Goal: Task Accomplishment & Management: Manage account settings

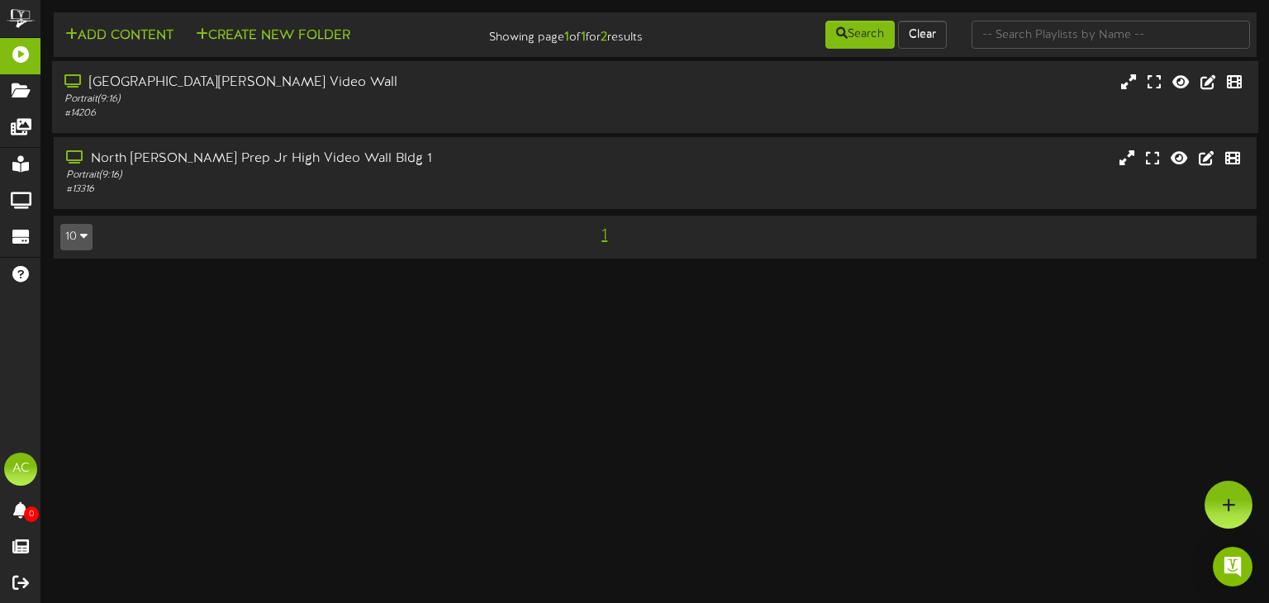
click at [379, 113] on div "# 14206" at bounding box center [303, 114] width 478 height 14
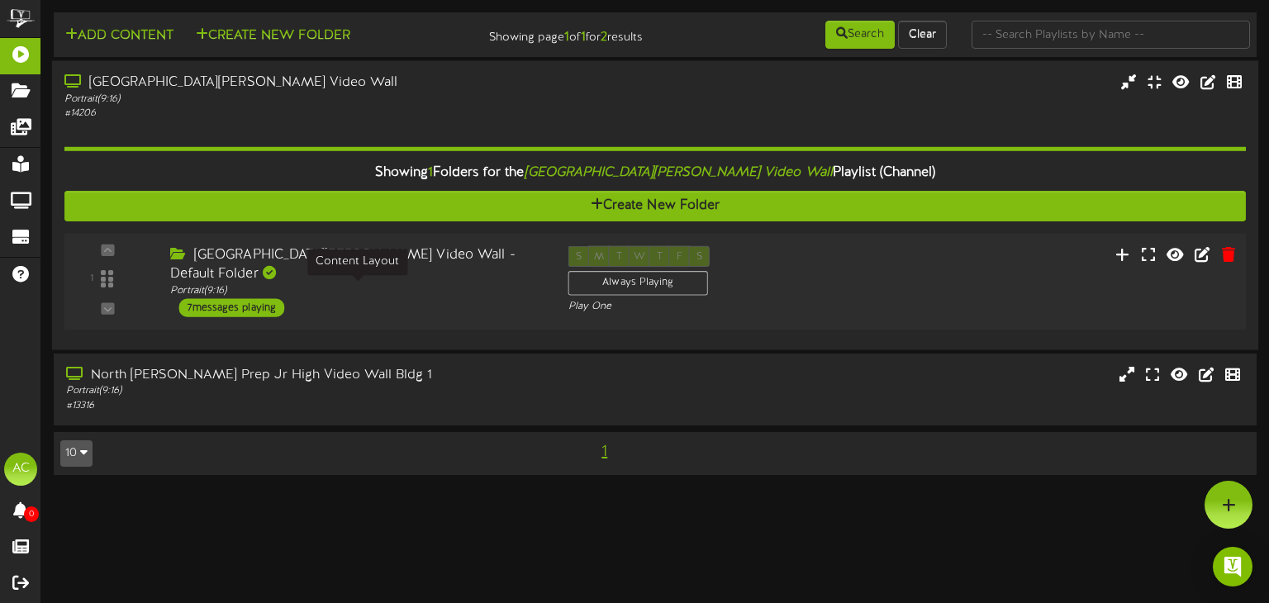
click at [422, 292] on div "Portrait ( 9:16 )" at bounding box center [356, 291] width 373 height 14
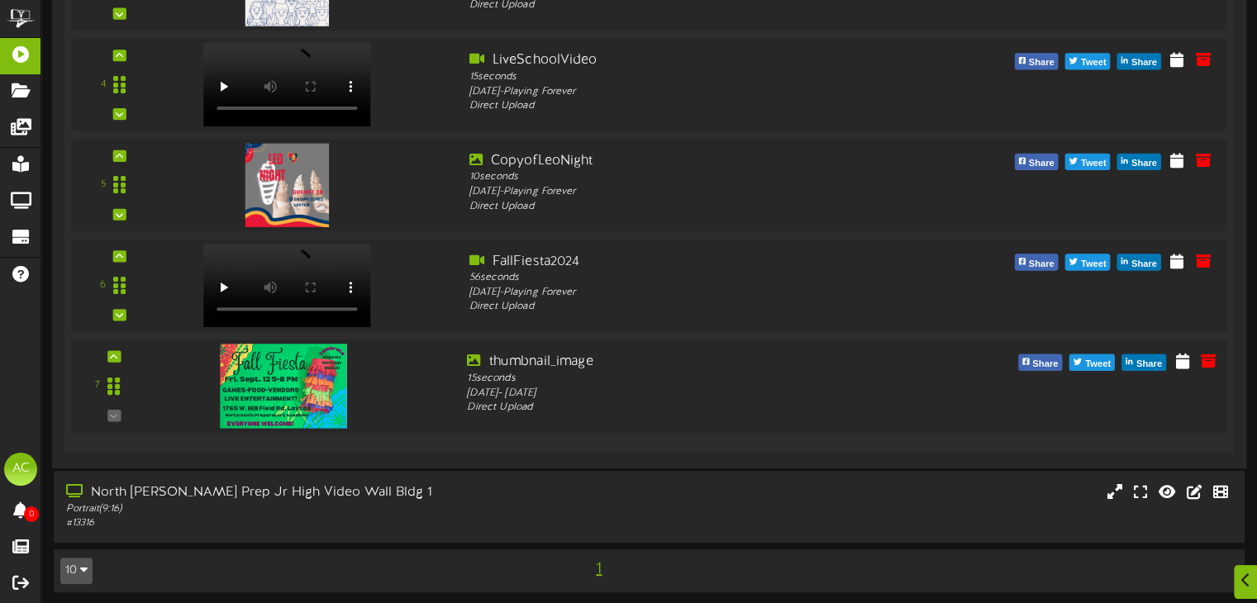
scroll to position [684, 0]
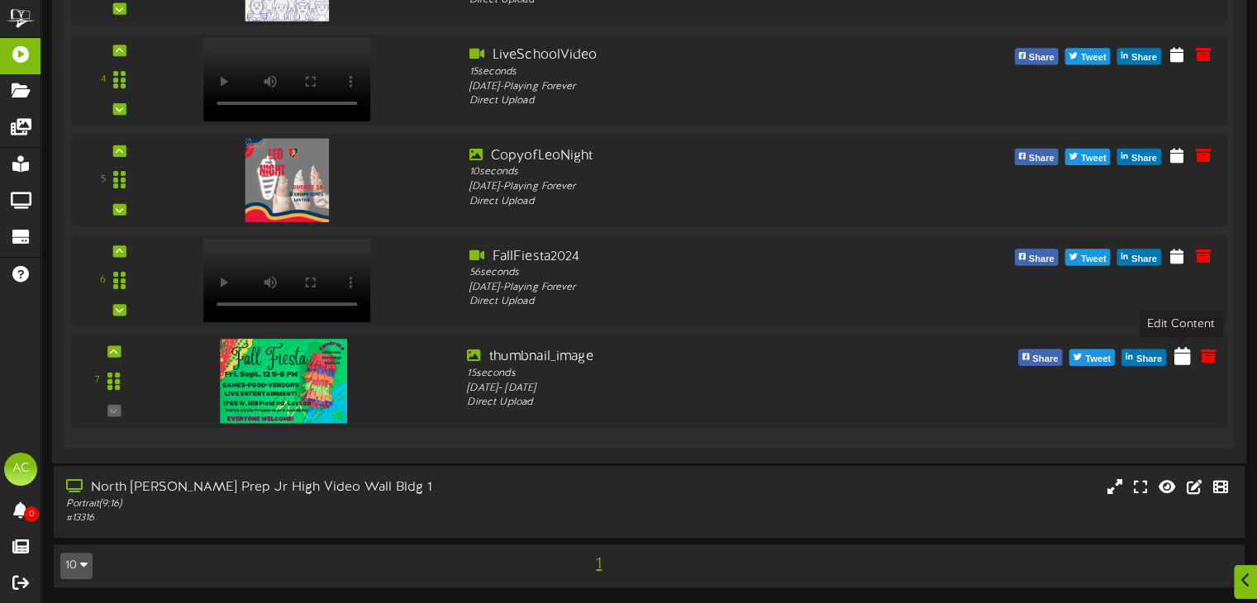
click at [1180, 354] on icon at bounding box center [1182, 354] width 17 height 18
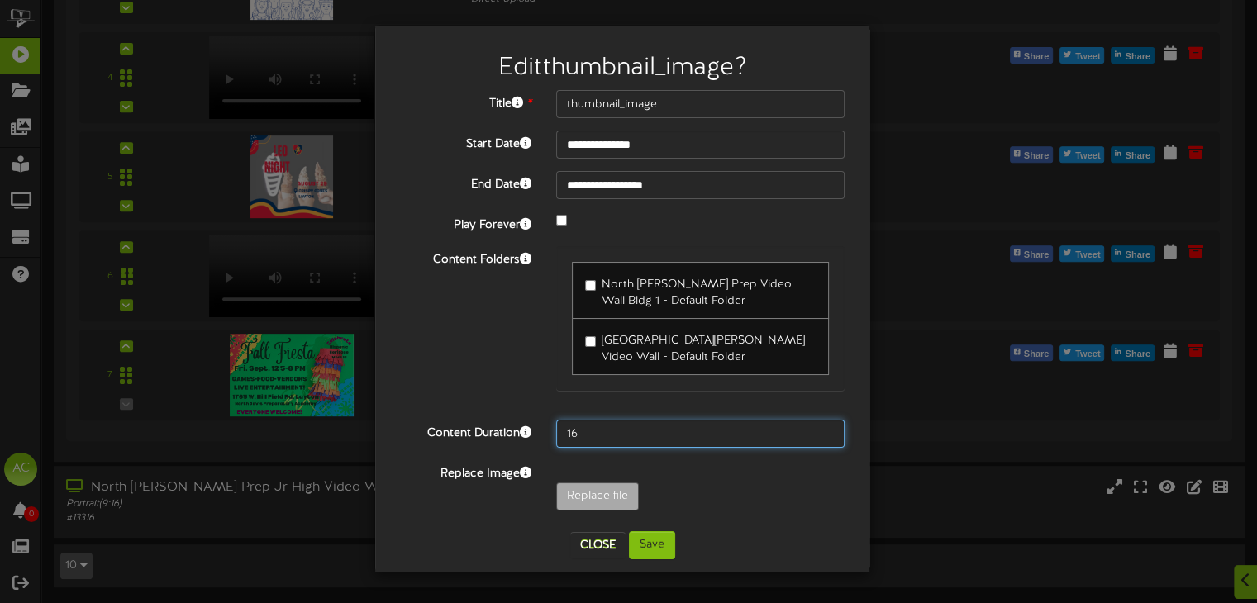
click at [832, 428] on input "16" at bounding box center [700, 434] width 288 height 28
click at [832, 428] on input "17" at bounding box center [700, 434] width 288 height 28
click at [832, 428] on input "18" at bounding box center [700, 434] width 288 height 28
click at [832, 429] on input "19" at bounding box center [700, 434] width 288 height 28
click at [833, 430] on input "20" at bounding box center [700, 434] width 288 height 28
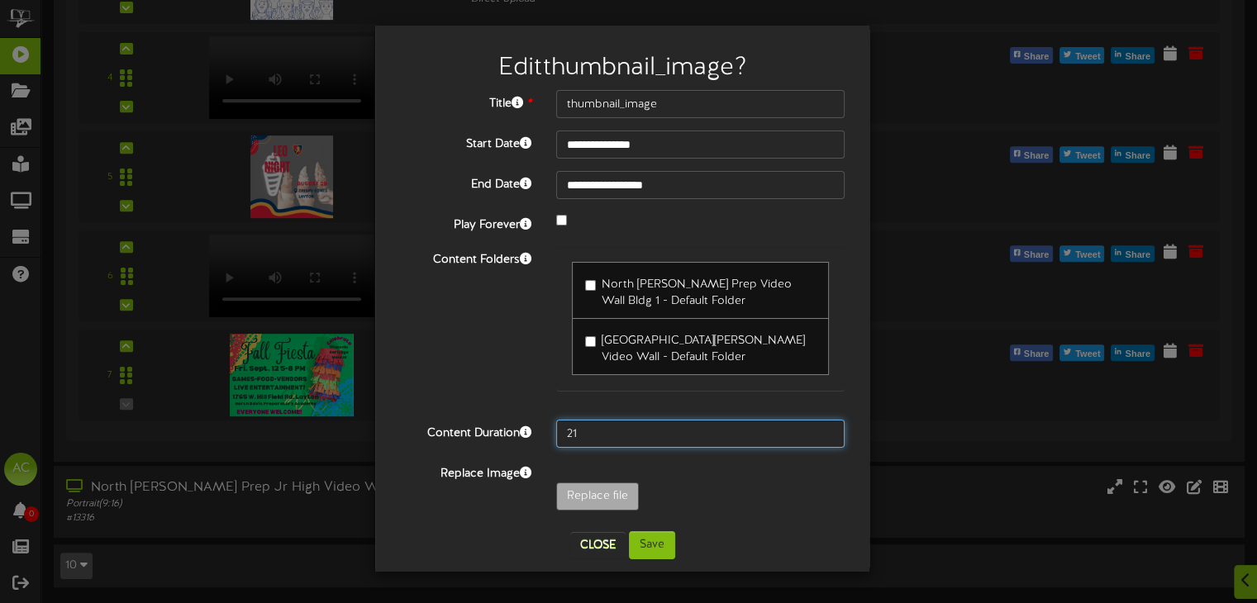
click at [833, 430] on input "21" at bounding box center [700, 434] width 288 height 28
click at [833, 430] on input "22" at bounding box center [700, 434] width 288 height 28
click at [833, 430] on input "23" at bounding box center [700, 434] width 288 height 28
click at [833, 430] on input "24" at bounding box center [700, 434] width 288 height 28
click at [833, 430] on input "25" at bounding box center [700, 434] width 288 height 28
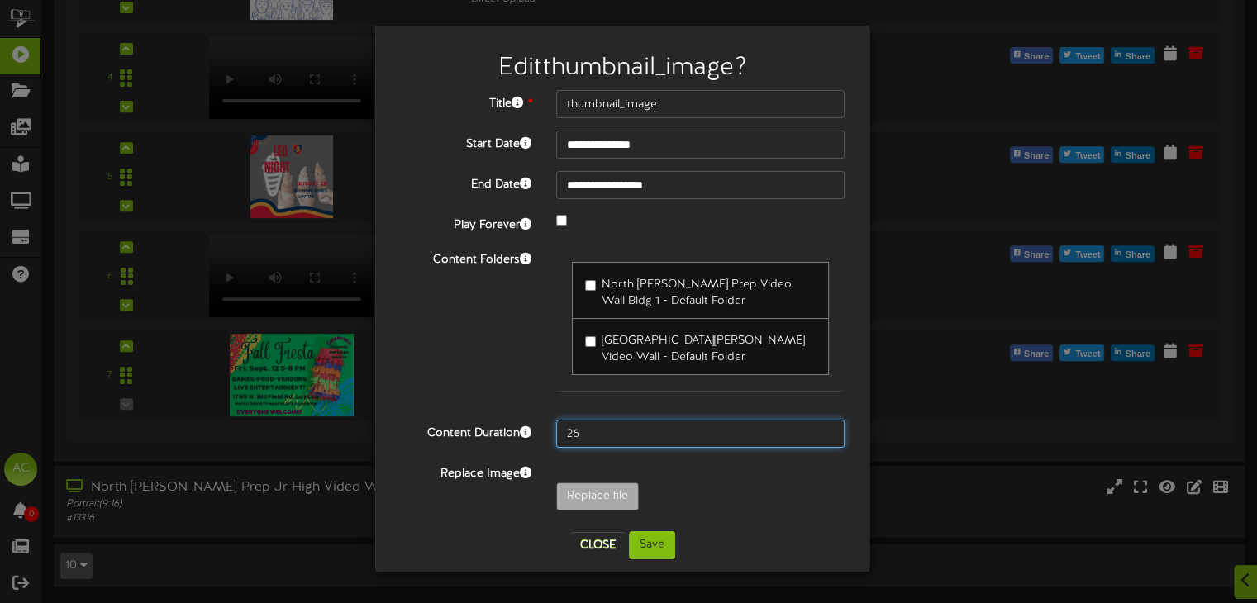
click at [833, 430] on input "26" at bounding box center [700, 434] width 288 height 28
click at [833, 430] on input "27" at bounding box center [700, 434] width 288 height 28
click at [835, 430] on input "28" at bounding box center [700, 434] width 288 height 28
click at [828, 427] on input "29" at bounding box center [700, 434] width 288 height 28
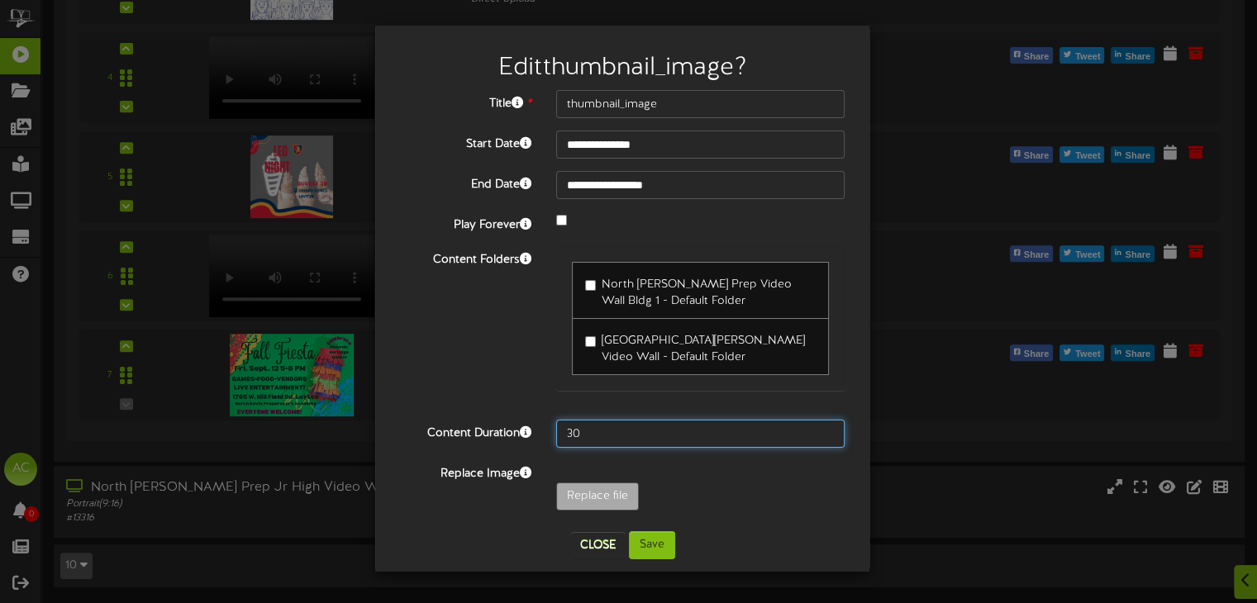
type input "30"
click at [828, 427] on input "30" at bounding box center [700, 434] width 288 height 28
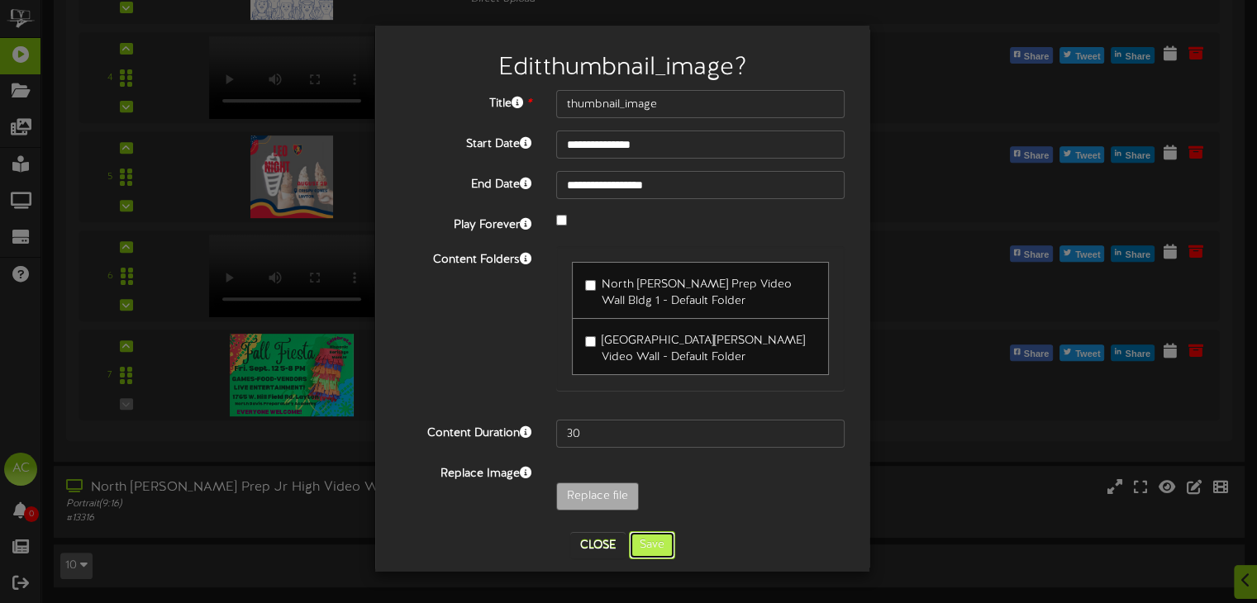
click at [659, 540] on button "Save" at bounding box center [652, 545] width 46 height 28
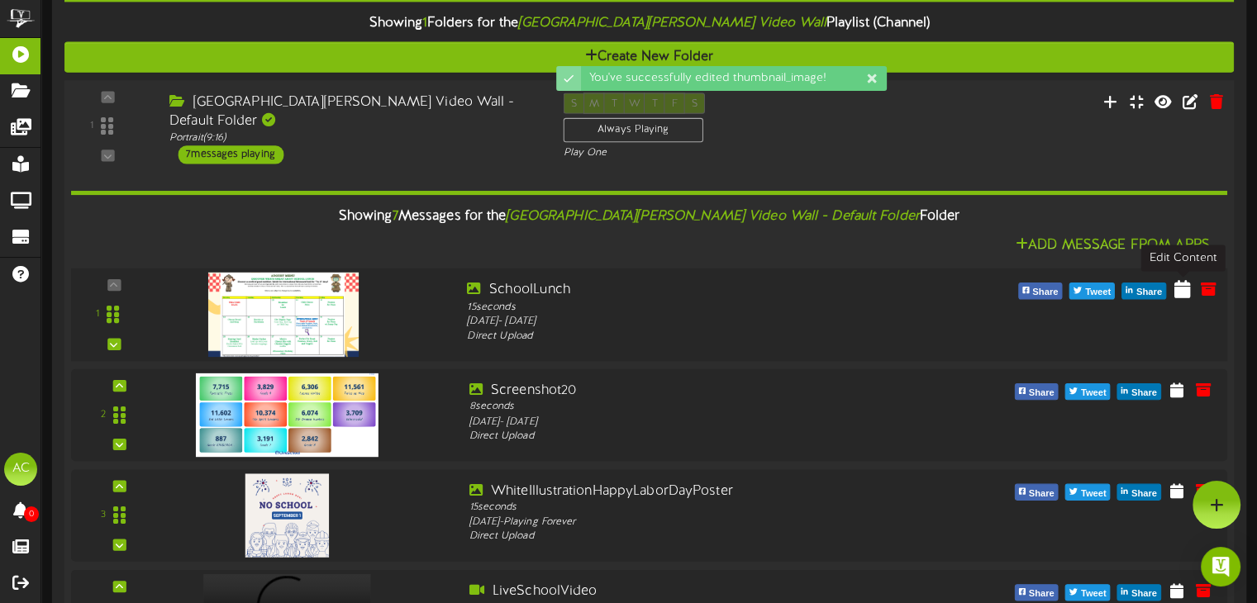
click at [1187, 294] on icon at bounding box center [1182, 288] width 17 height 18
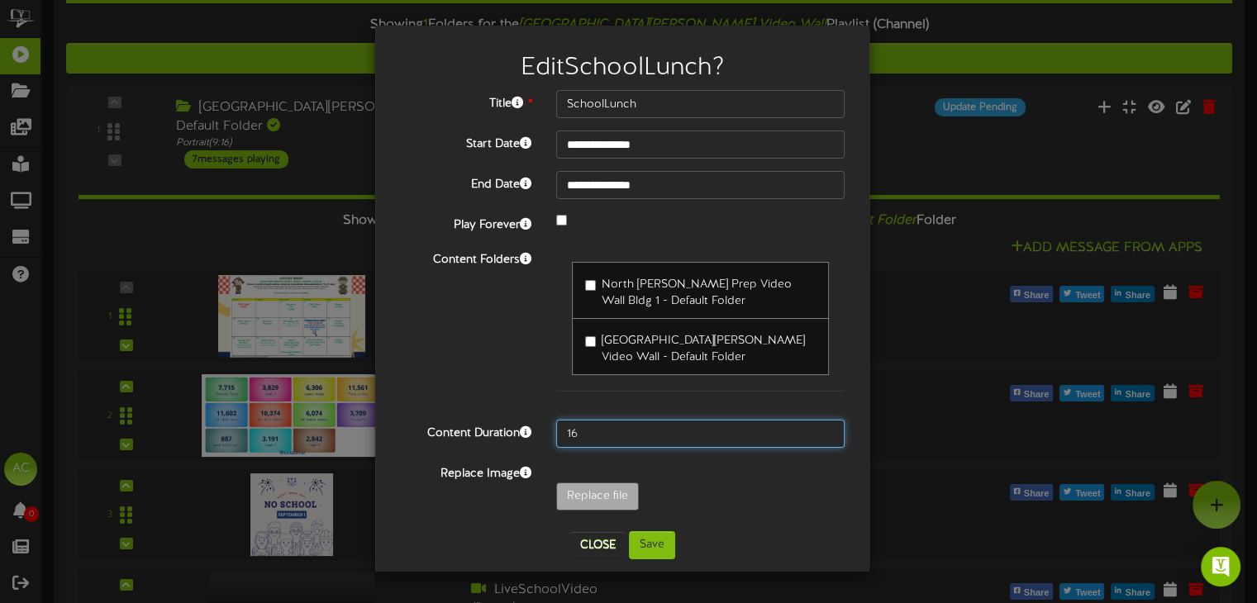
click at [821, 427] on input "16" at bounding box center [700, 434] width 288 height 28
click at [821, 427] on input "17" at bounding box center [700, 434] width 288 height 28
click at [822, 427] on input "18" at bounding box center [700, 434] width 288 height 28
click at [822, 427] on input "19" at bounding box center [700, 434] width 288 height 28
click at [822, 427] on input "20" at bounding box center [700, 434] width 288 height 28
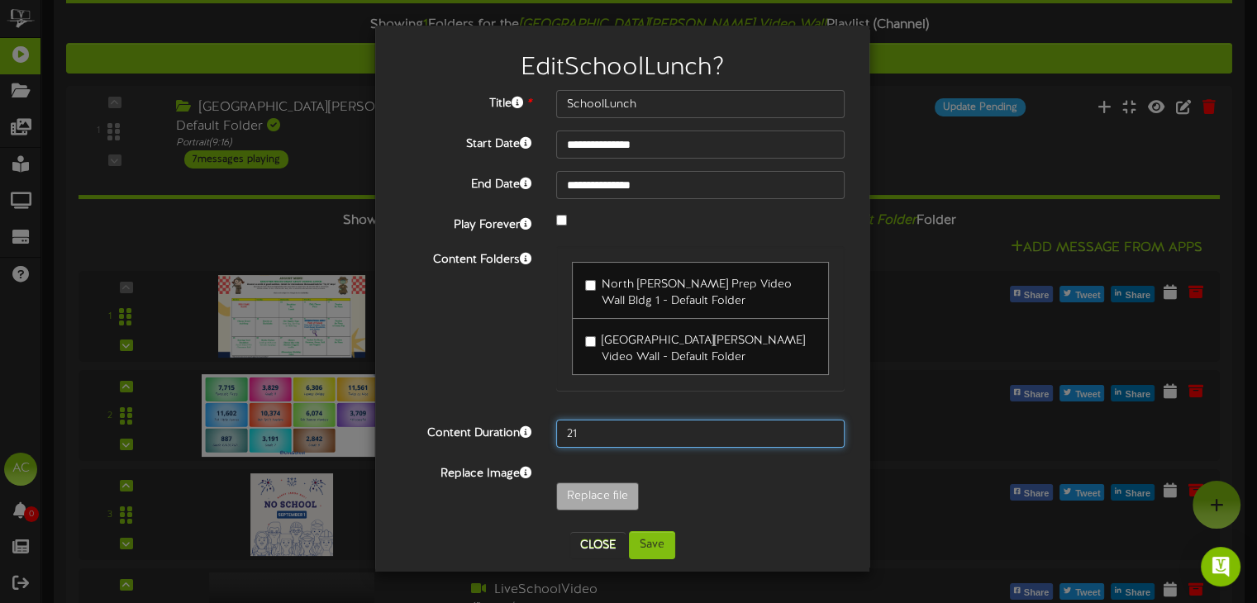
click at [822, 427] on input "21" at bounding box center [700, 434] width 288 height 28
click at [822, 427] on input "22" at bounding box center [700, 434] width 288 height 28
click at [822, 427] on input "23" at bounding box center [700, 434] width 288 height 28
click at [823, 428] on input "24" at bounding box center [700, 434] width 288 height 28
click at [823, 428] on input "25" at bounding box center [700, 434] width 288 height 28
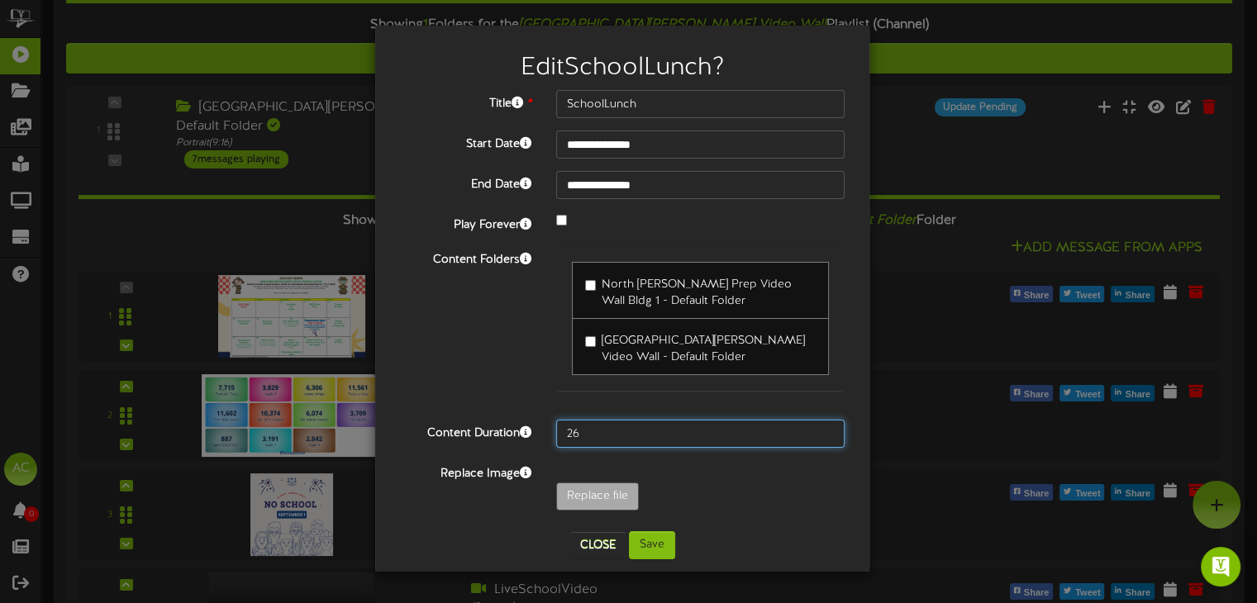
click at [823, 428] on input "26" at bounding box center [700, 434] width 288 height 28
click at [823, 428] on input "27" at bounding box center [700, 434] width 288 height 28
click at [823, 428] on input "28" at bounding box center [700, 434] width 288 height 28
click at [824, 430] on input "29" at bounding box center [700, 434] width 288 height 28
type input "30"
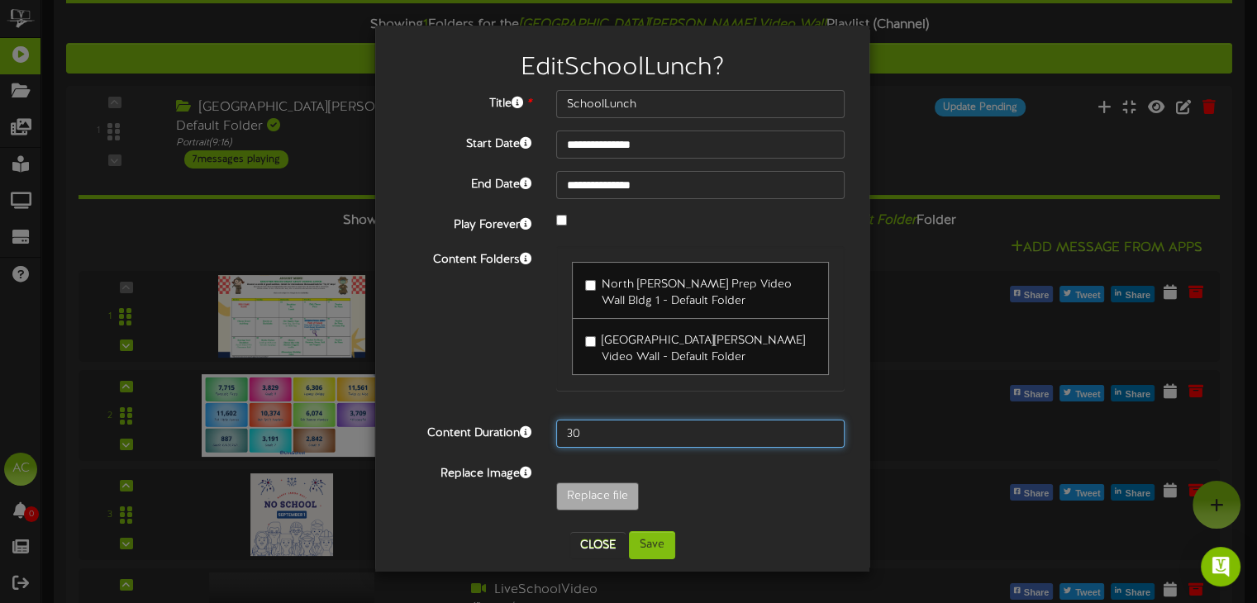
click at [832, 429] on input "30" at bounding box center [700, 434] width 288 height 28
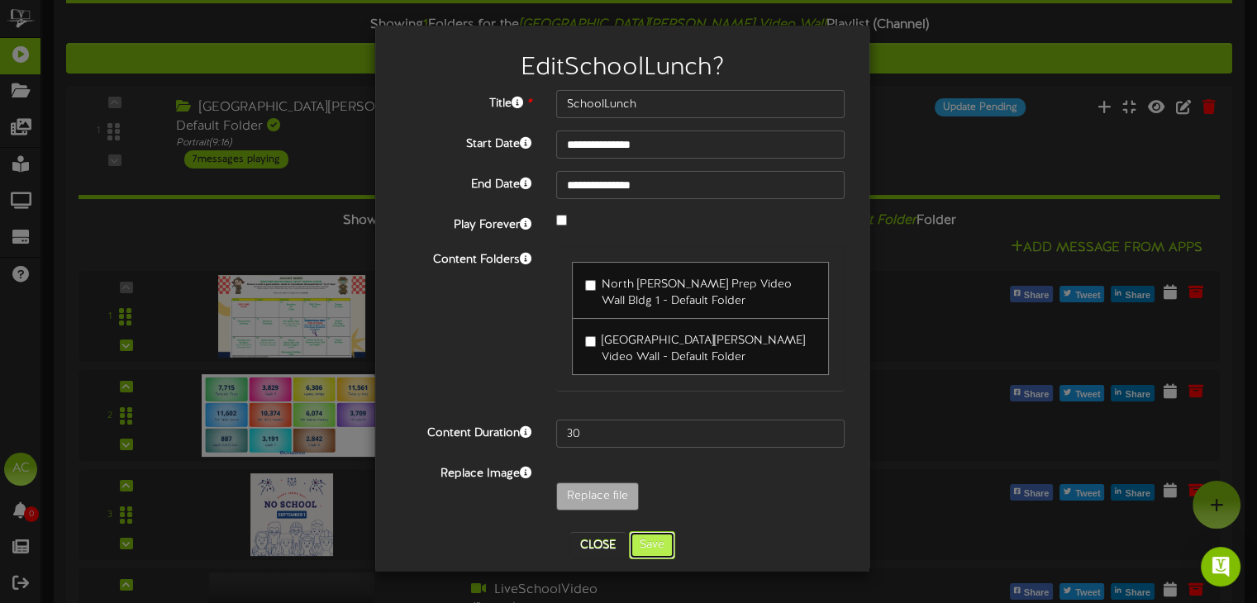
click at [660, 536] on button "Save" at bounding box center [652, 545] width 46 height 28
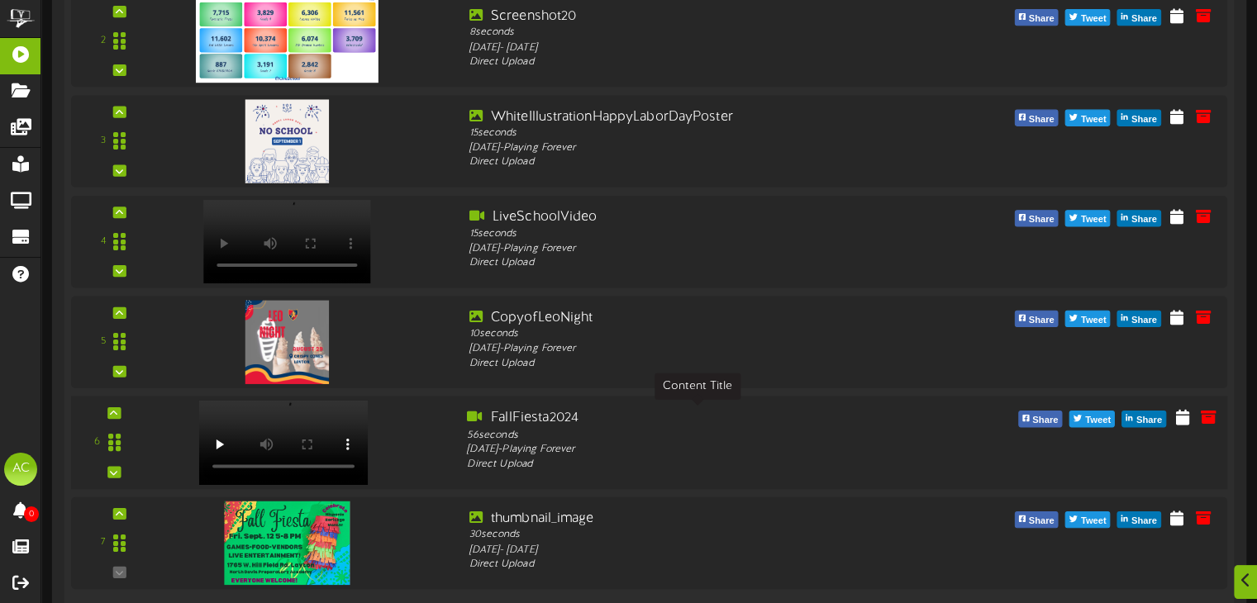
scroll to position [561, 0]
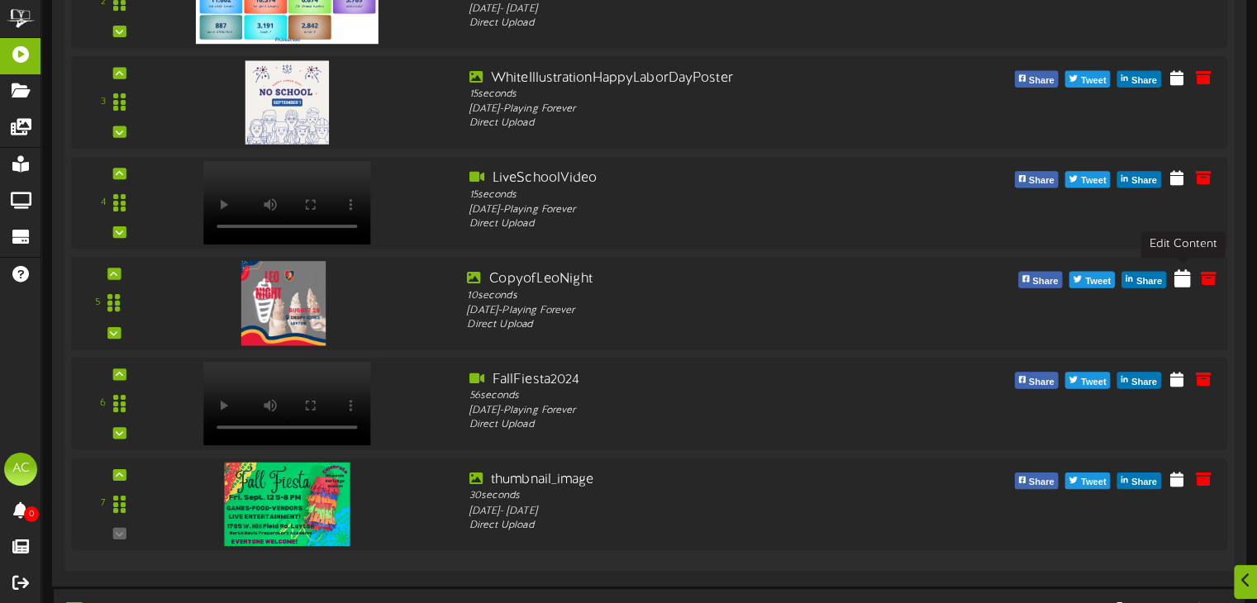
click at [1187, 286] on icon at bounding box center [1182, 277] width 17 height 18
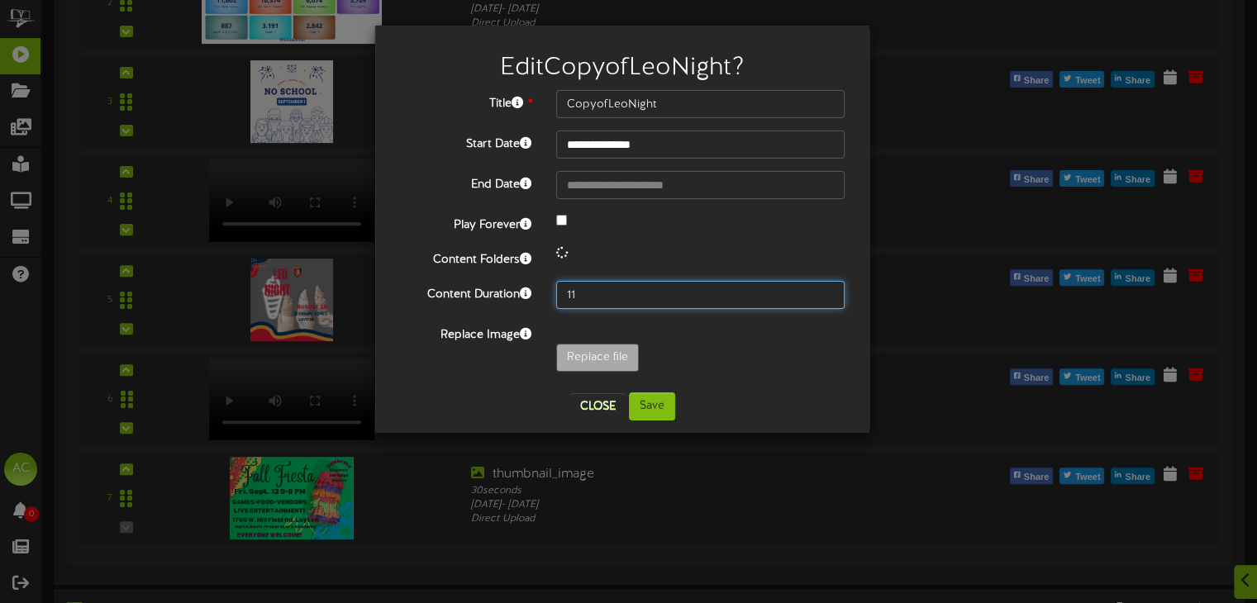
click at [835, 292] on input "11" at bounding box center [700, 295] width 288 height 28
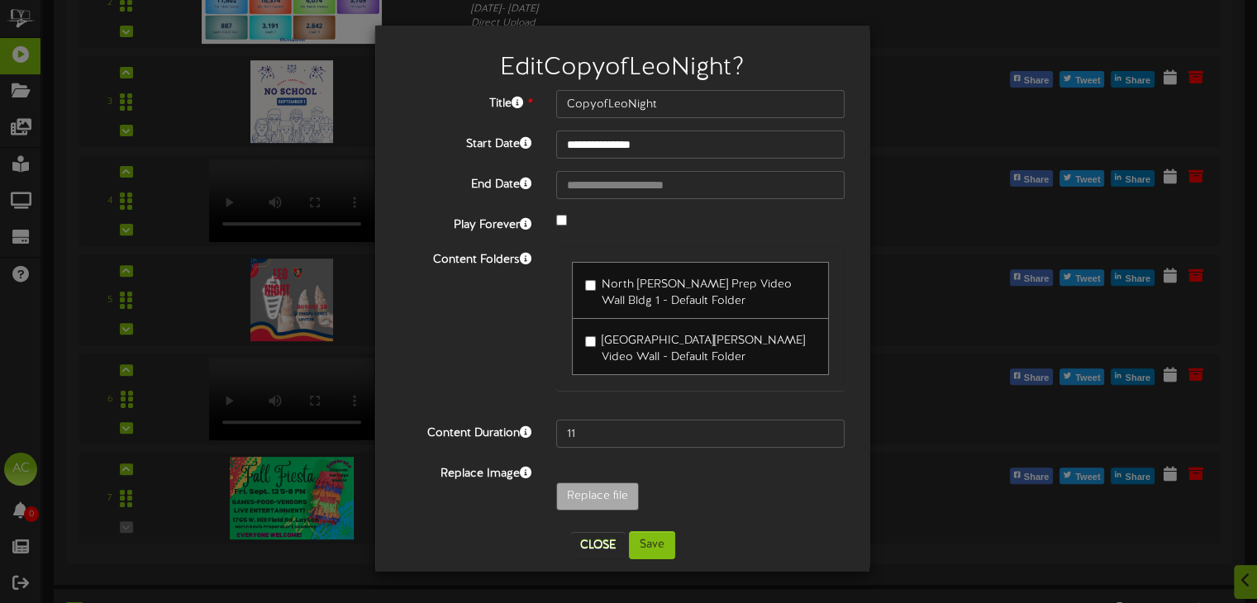
click at [835, 292] on div "North Davis Prep Video Wall Bldg 1 - Default Folder North Davis Prep Elementary…" at bounding box center [700, 318] width 288 height 145
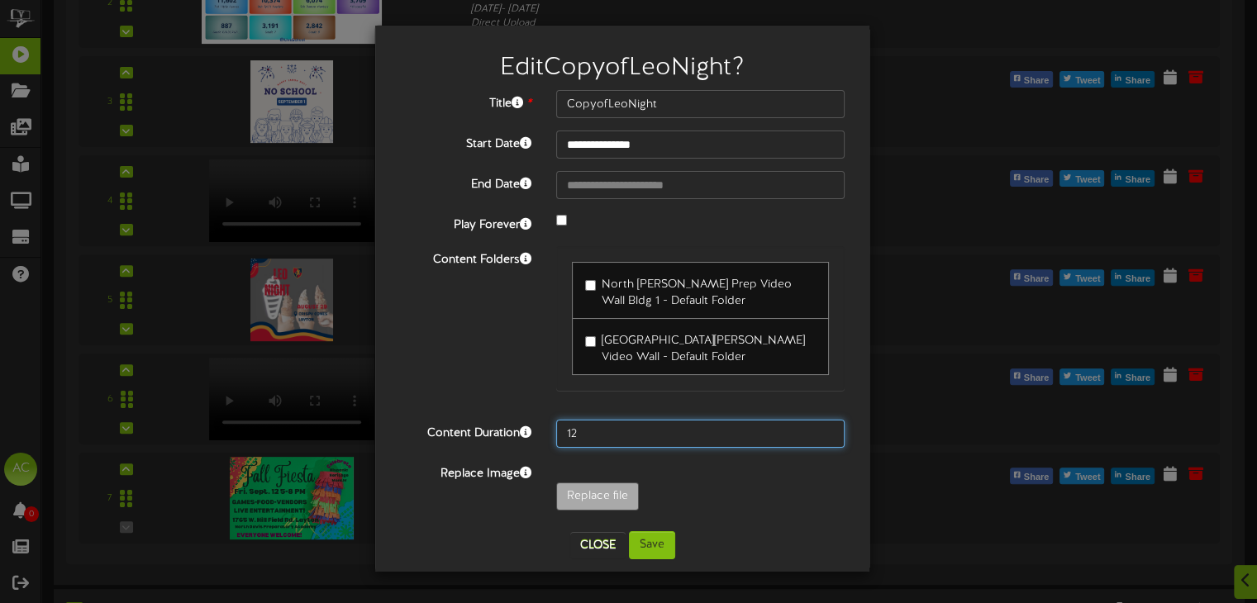
click at [833, 427] on input "12" at bounding box center [700, 434] width 288 height 28
click at [833, 427] on input "13" at bounding box center [700, 434] width 288 height 28
click at [833, 427] on input "14" at bounding box center [700, 434] width 288 height 28
click at [833, 430] on input "15" at bounding box center [700, 434] width 288 height 28
click at [835, 431] on input "16" at bounding box center [700, 434] width 288 height 28
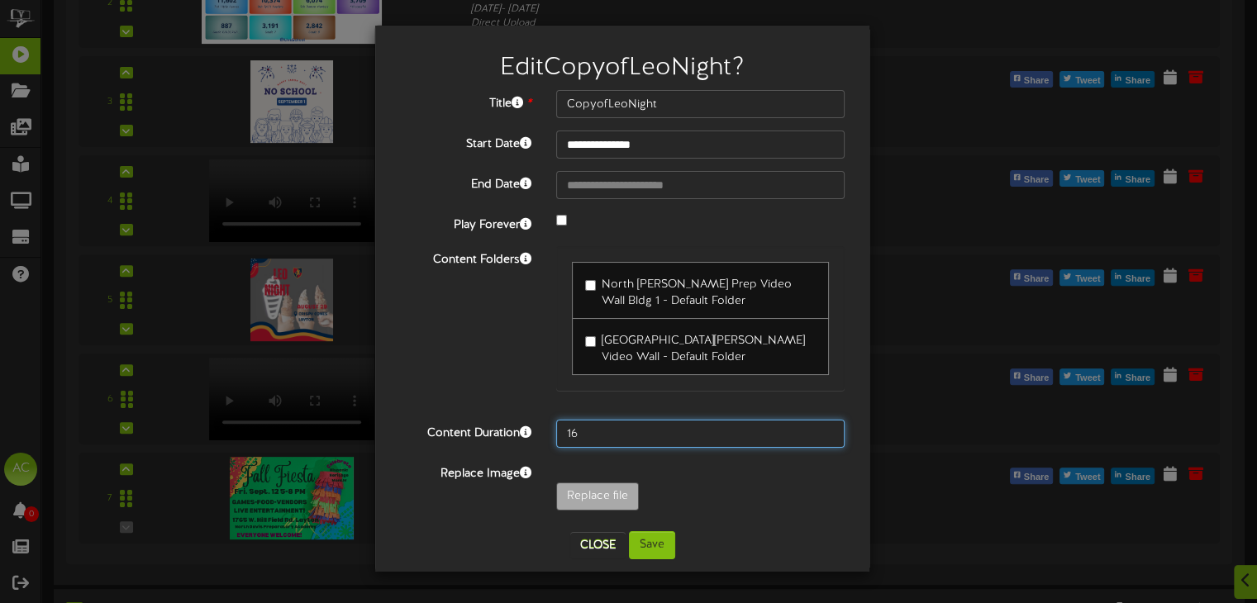
click at [835, 431] on input "16" at bounding box center [700, 434] width 288 height 28
click at [825, 430] on input "17" at bounding box center [700, 434] width 288 height 28
click at [825, 430] on input "18" at bounding box center [700, 434] width 288 height 28
click at [825, 430] on input "19" at bounding box center [700, 434] width 288 height 28
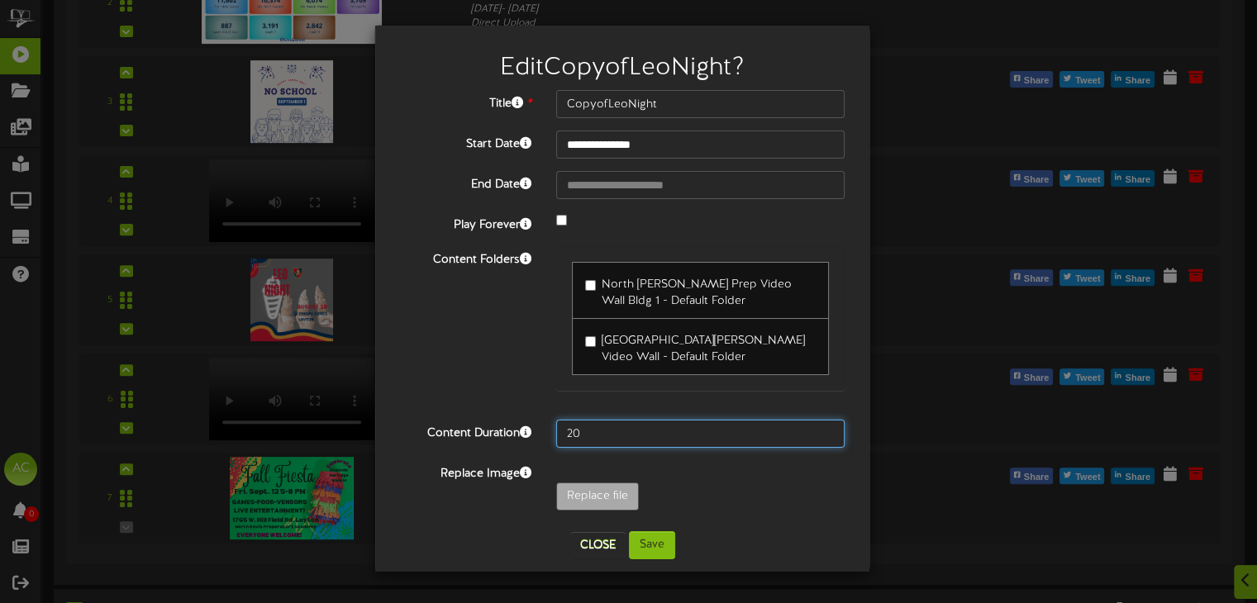
type input "20"
click at [825, 430] on input "20" at bounding box center [700, 434] width 288 height 28
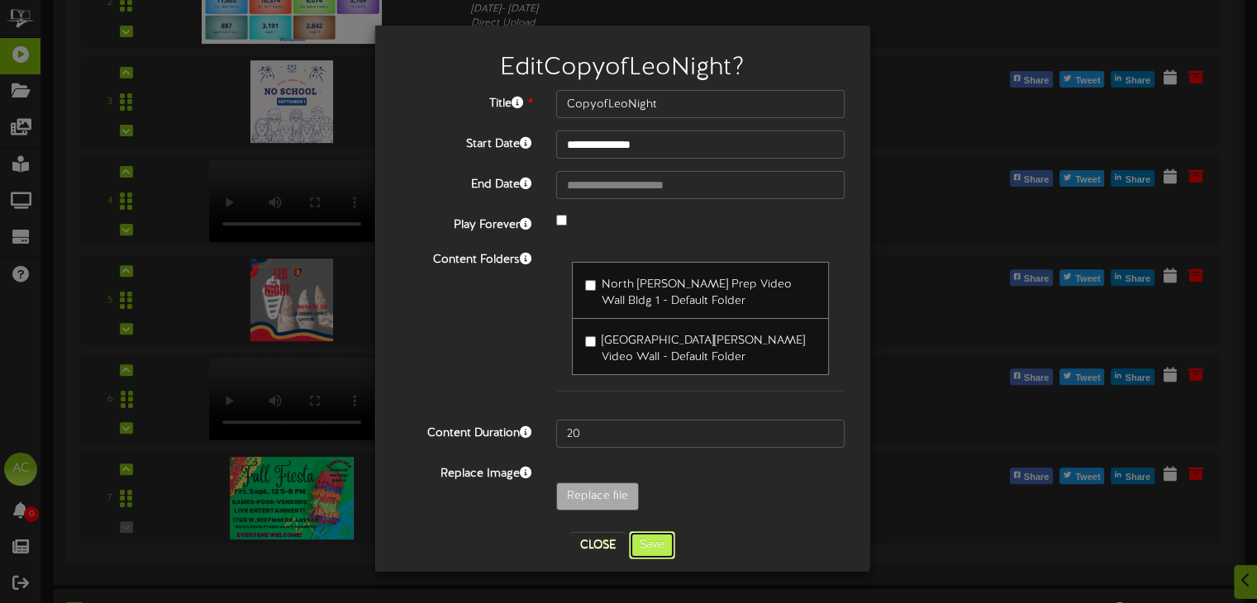
click at [654, 550] on button "Save" at bounding box center [652, 545] width 46 height 28
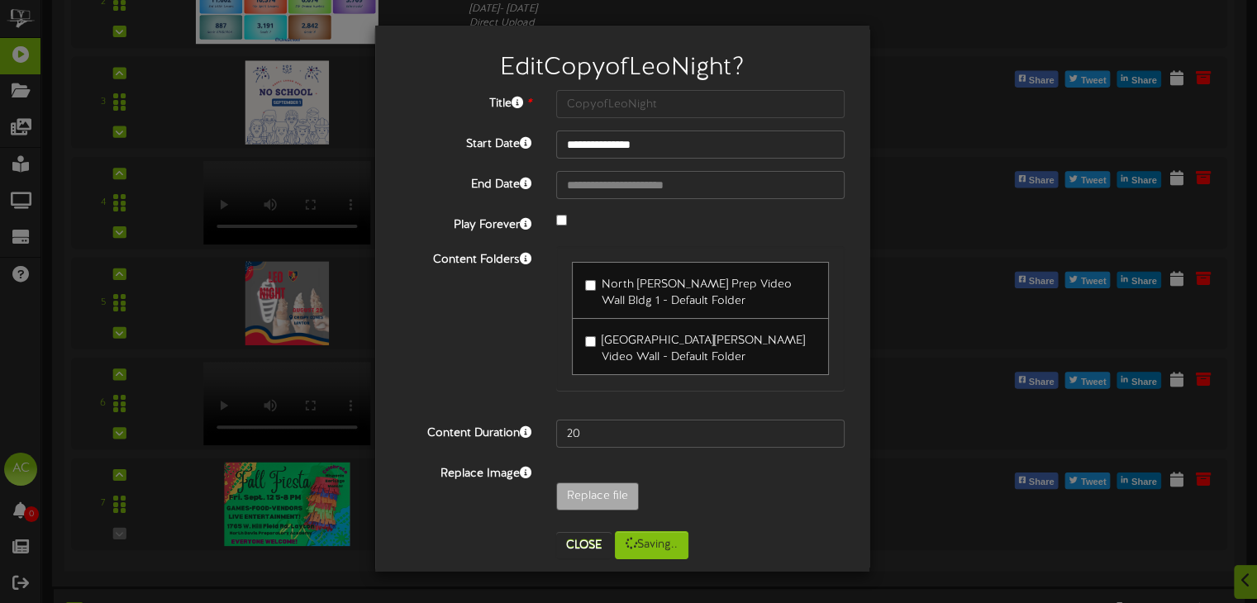
scroll to position [148, 0]
